Goal: Task Accomplishment & Management: Manage account settings

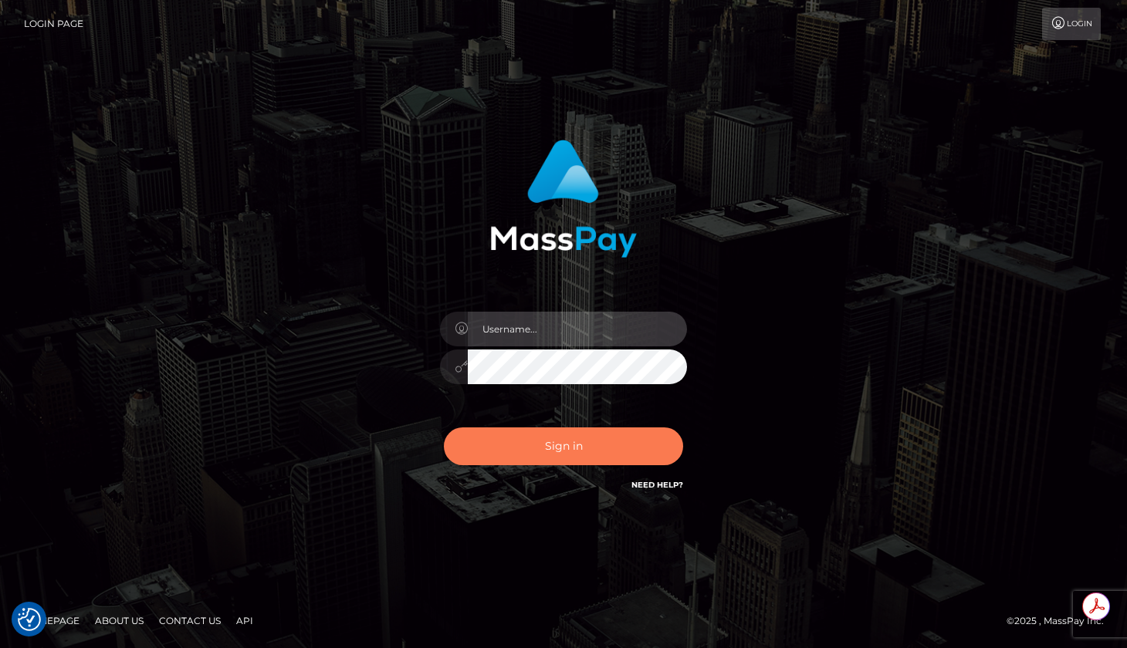
type input "roberto.jstv"
click at [568, 443] on button "Sign in" at bounding box center [563, 447] width 239 height 38
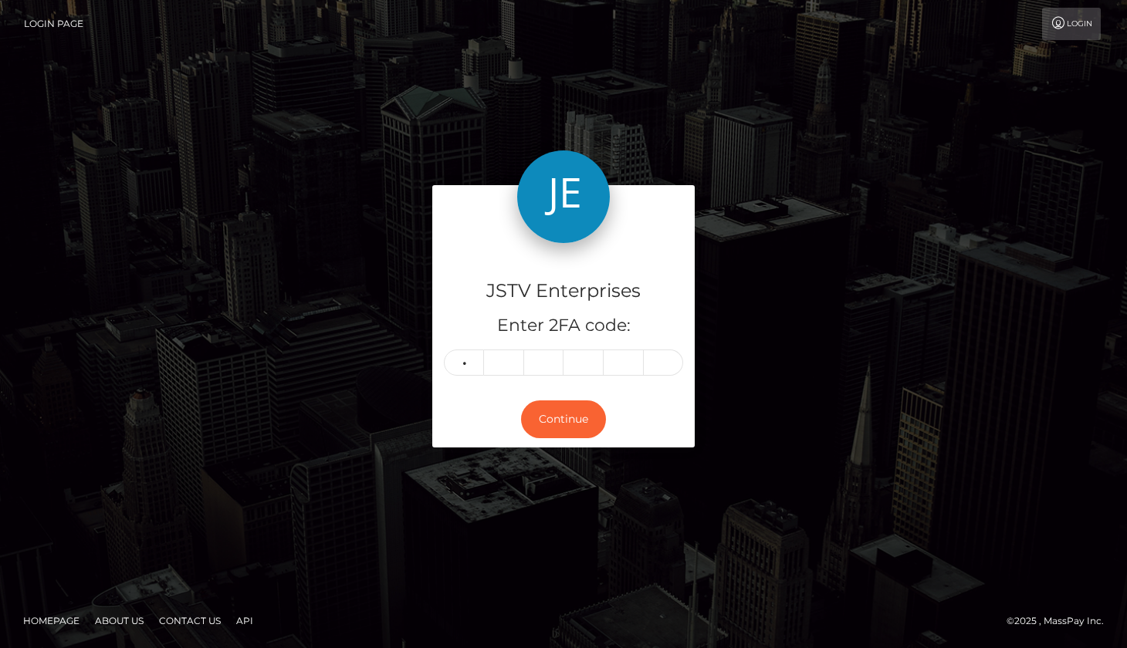
type input "2"
type input "5"
type input "1"
type input "2"
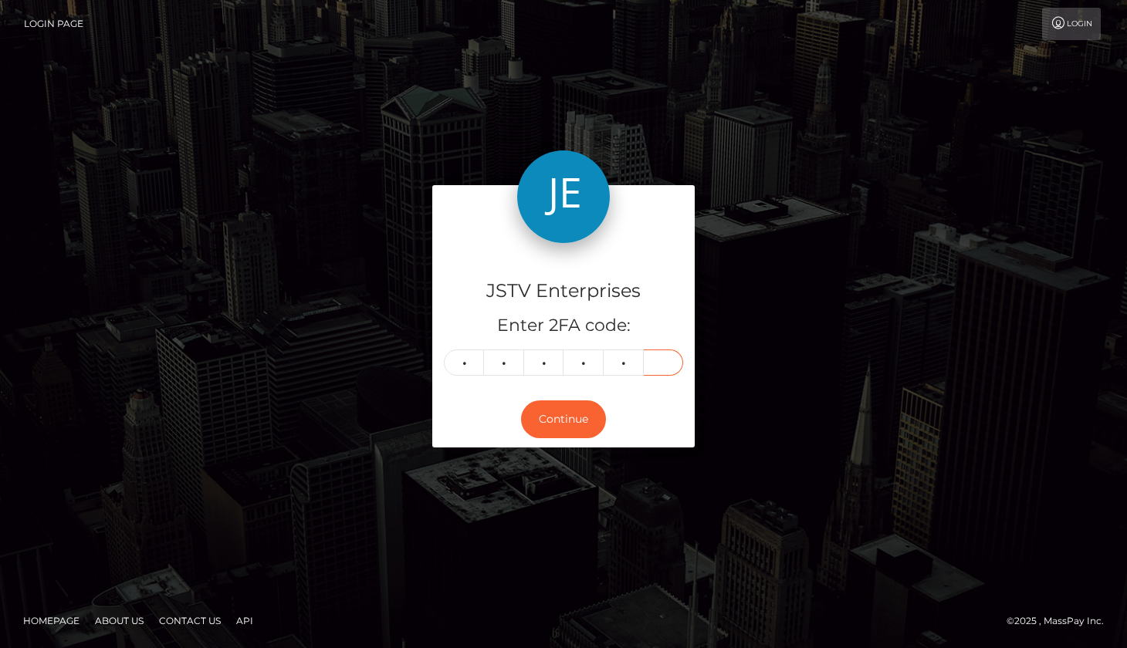
type input "3"
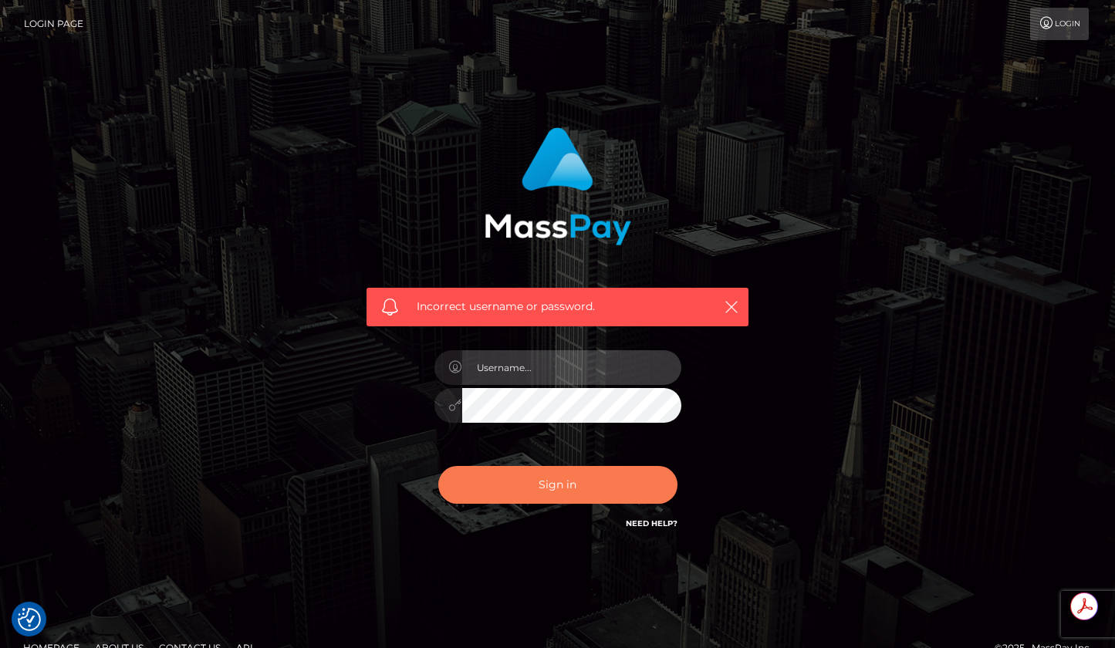
type input "[PERSON_NAME].jstv"
click at [562, 490] on button "Sign in" at bounding box center [557, 485] width 239 height 38
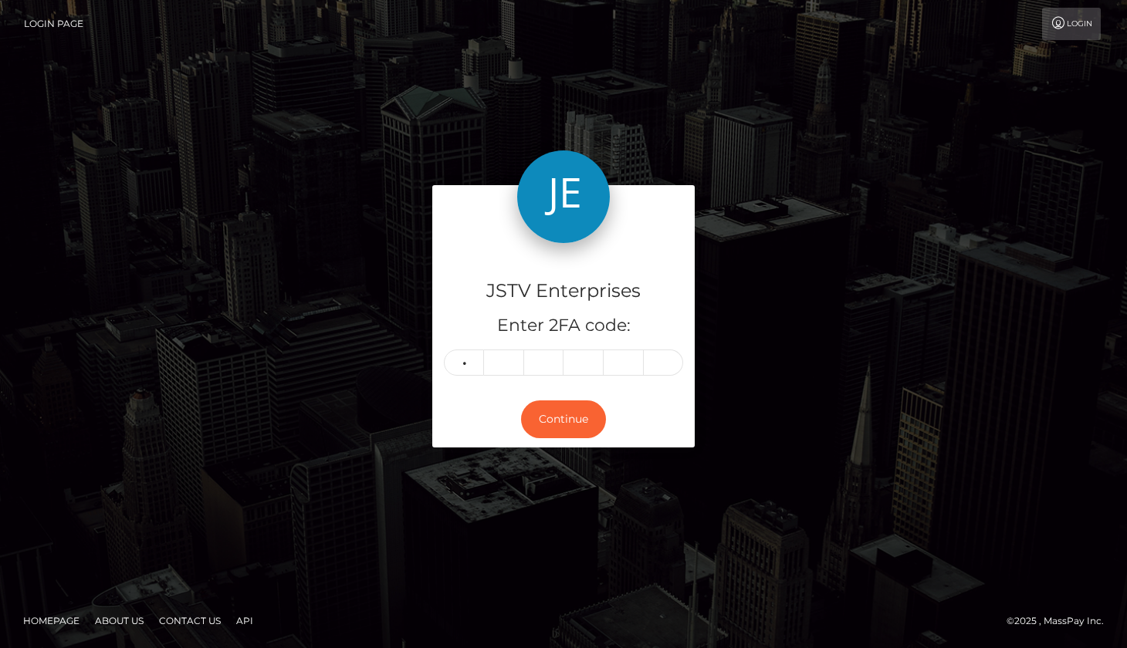
type input "1"
type input "2"
type input "8"
type input "2"
type input "3"
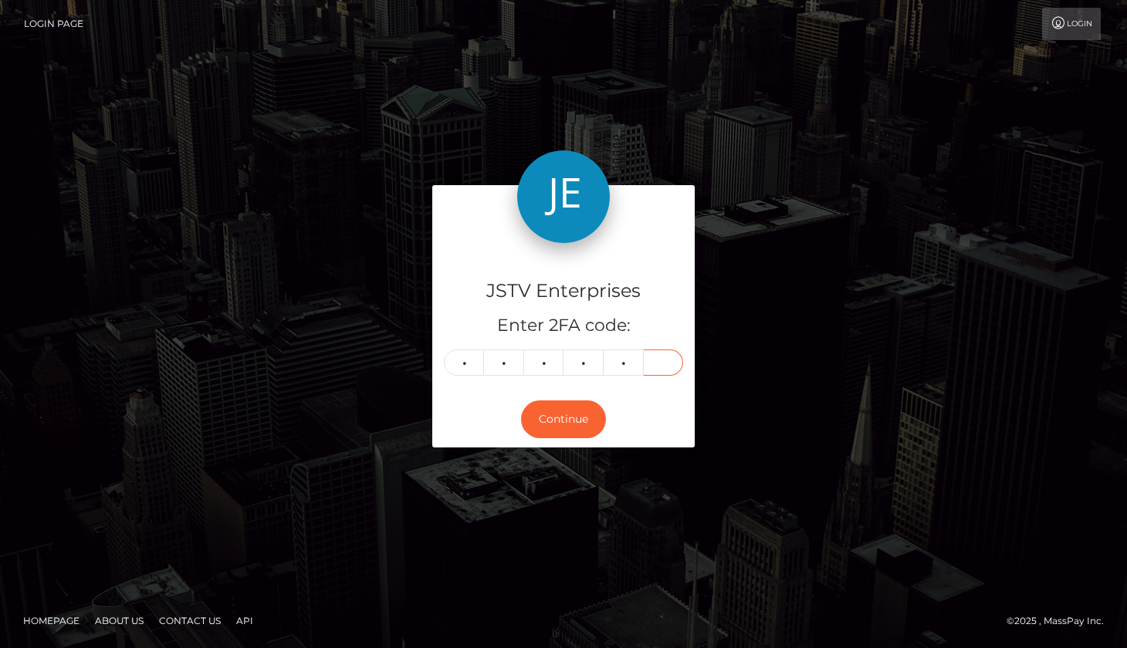
type input "3"
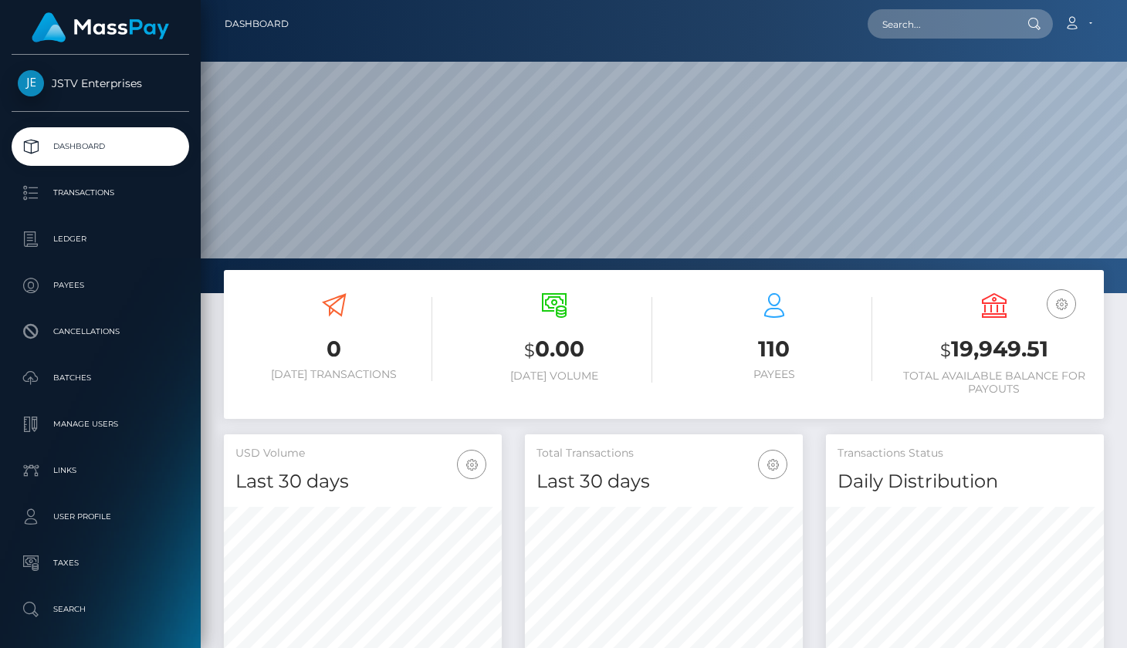
scroll to position [274, 278]
click at [1093, 22] on link "Account" at bounding box center [1078, 24] width 46 height 32
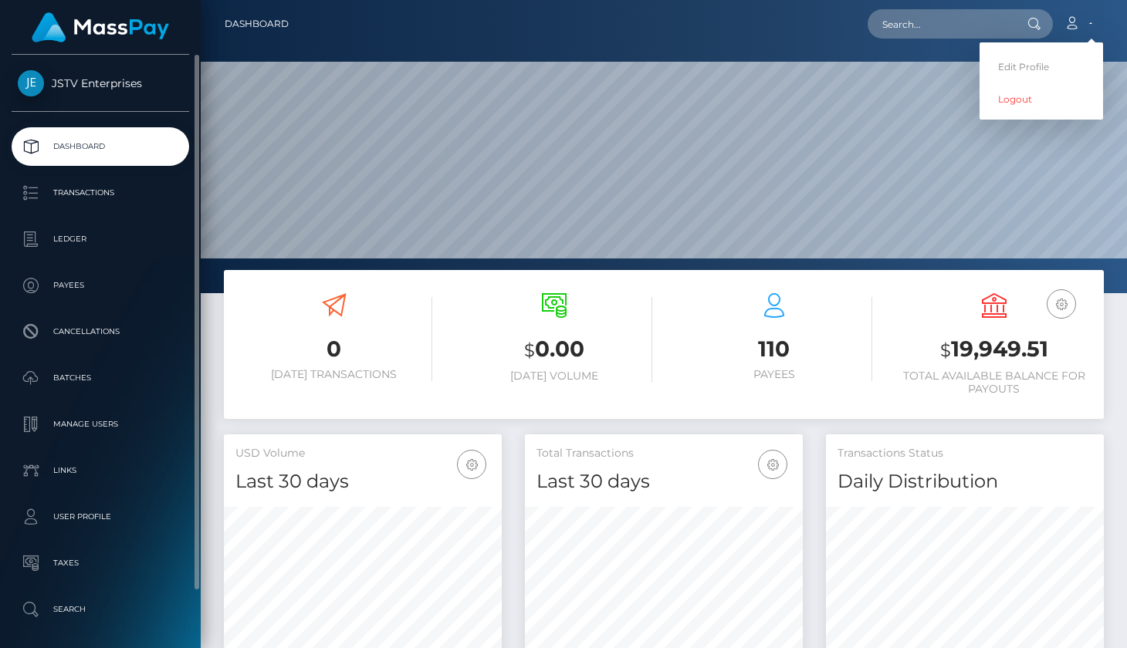
click at [106, 82] on span "JSTV Enterprises" at bounding box center [100, 83] width 177 height 14
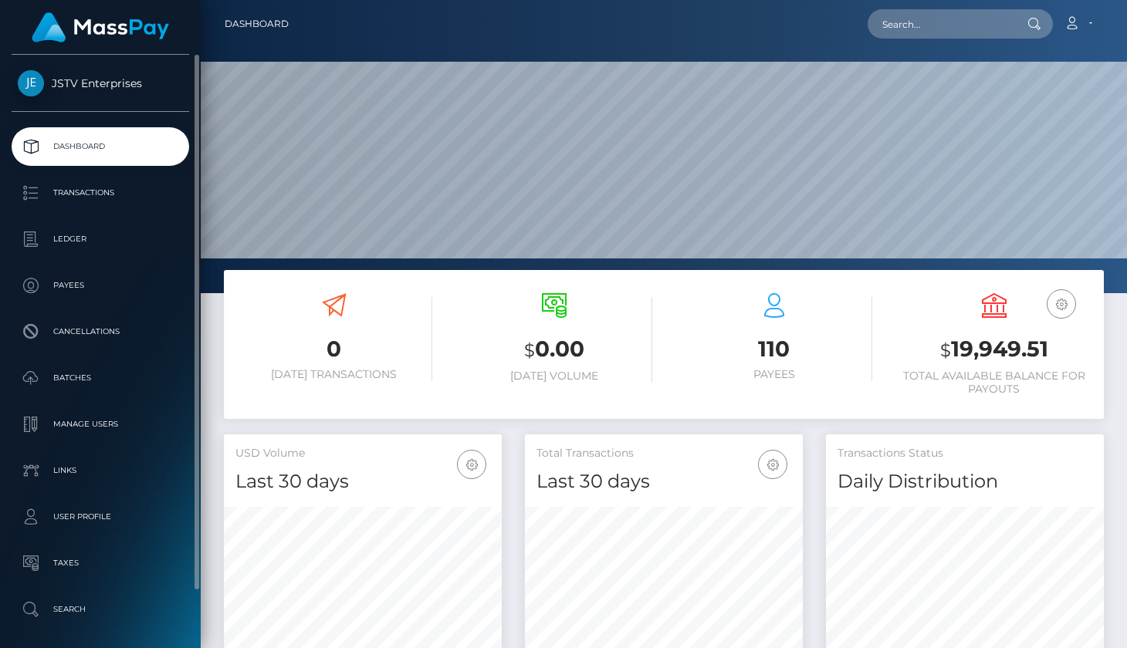
click at [106, 82] on span "JSTV Enterprises" at bounding box center [100, 83] width 177 height 14
click at [72, 236] on p "Ledger" at bounding box center [100, 239] width 165 height 23
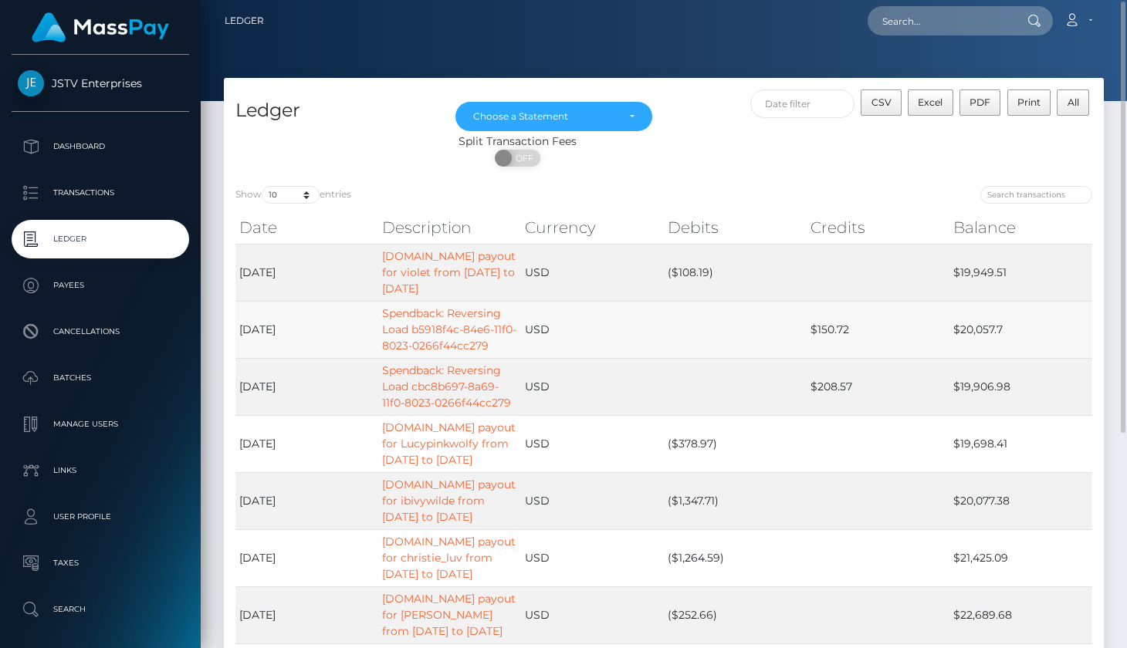
scroll to position [4, 0]
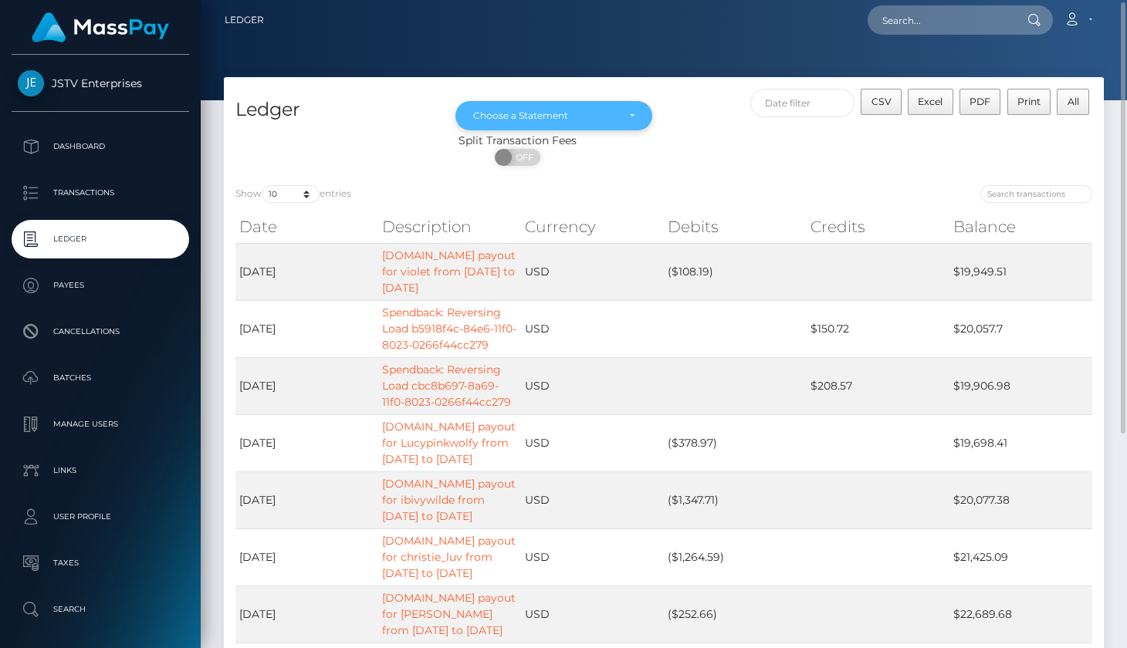
click at [626, 113] on div "Choose a Statement" at bounding box center [553, 116] width 161 height 12
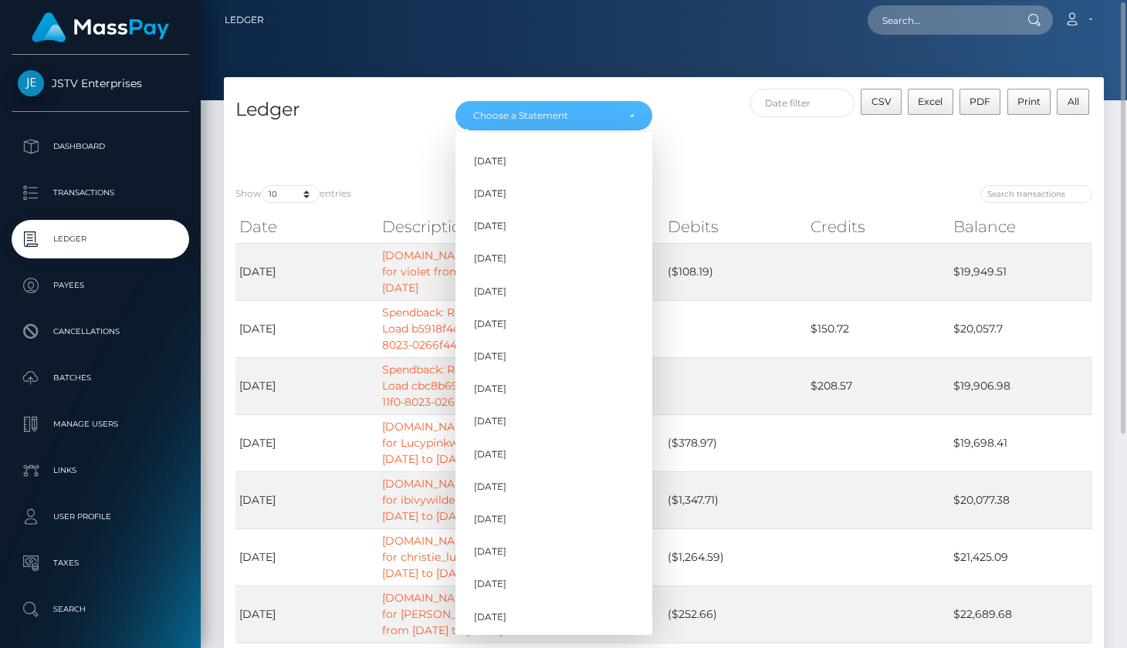
scroll to position [292, 0]
click at [506, 584] on span "Aug 2025" at bounding box center [490, 582] width 32 height 14
select select "Aug 2025"
